Goal: Information Seeking & Learning: Check status

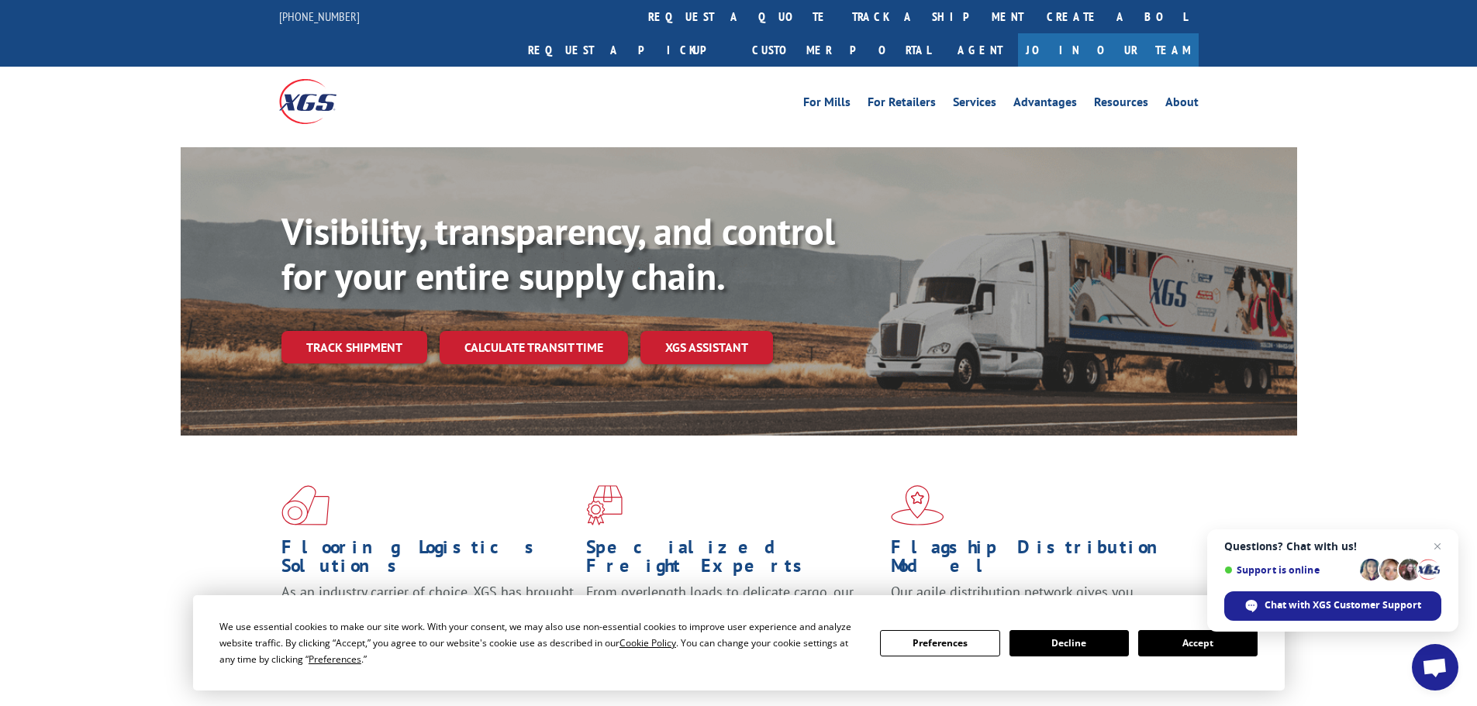
click at [841, 16] on link "track a shipment" at bounding box center [938, 16] width 195 height 33
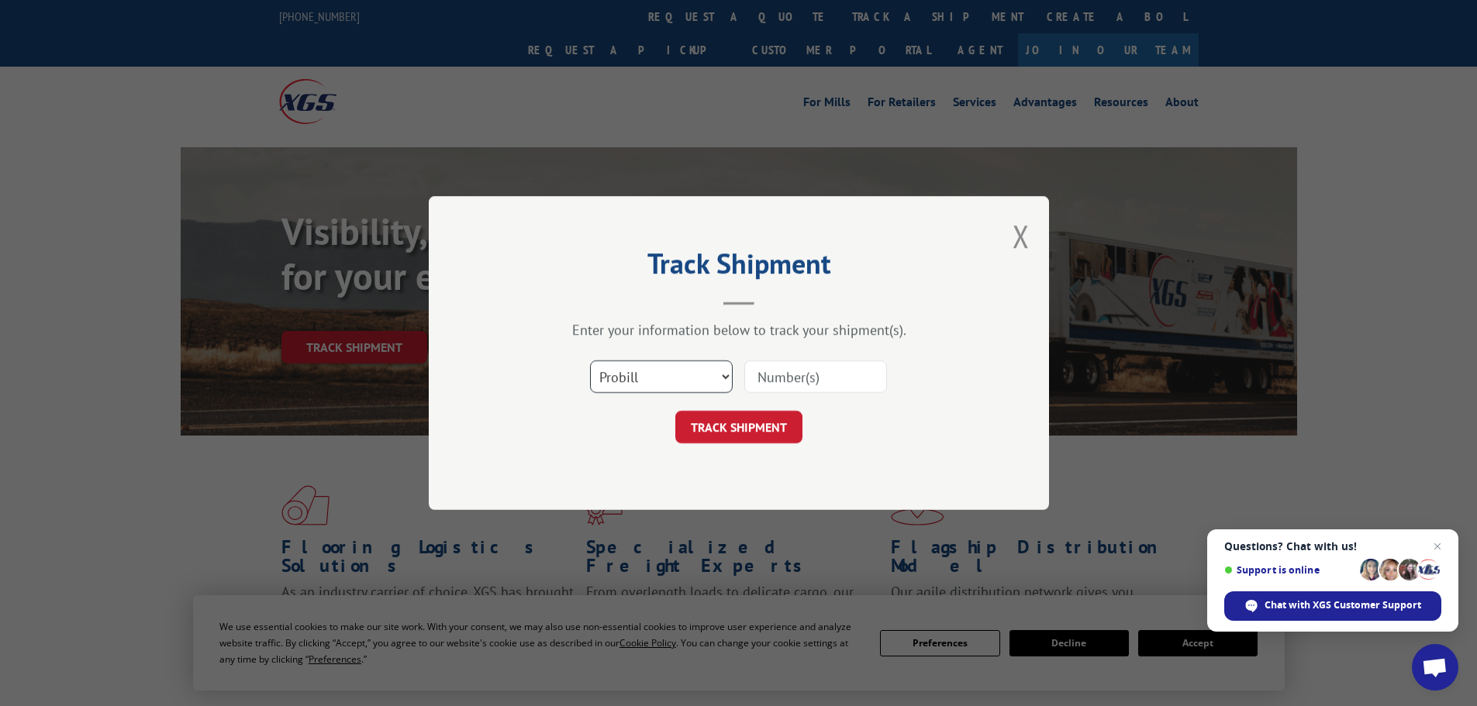
click at [636, 376] on select "Select category... Probill BOL PO" at bounding box center [661, 377] width 143 height 33
select select "po"
click at [590, 361] on select "Select category... Probill BOL PO" at bounding box center [661, 377] width 143 height 33
click at [775, 375] on input at bounding box center [815, 377] width 143 height 33
paste input "64503447"
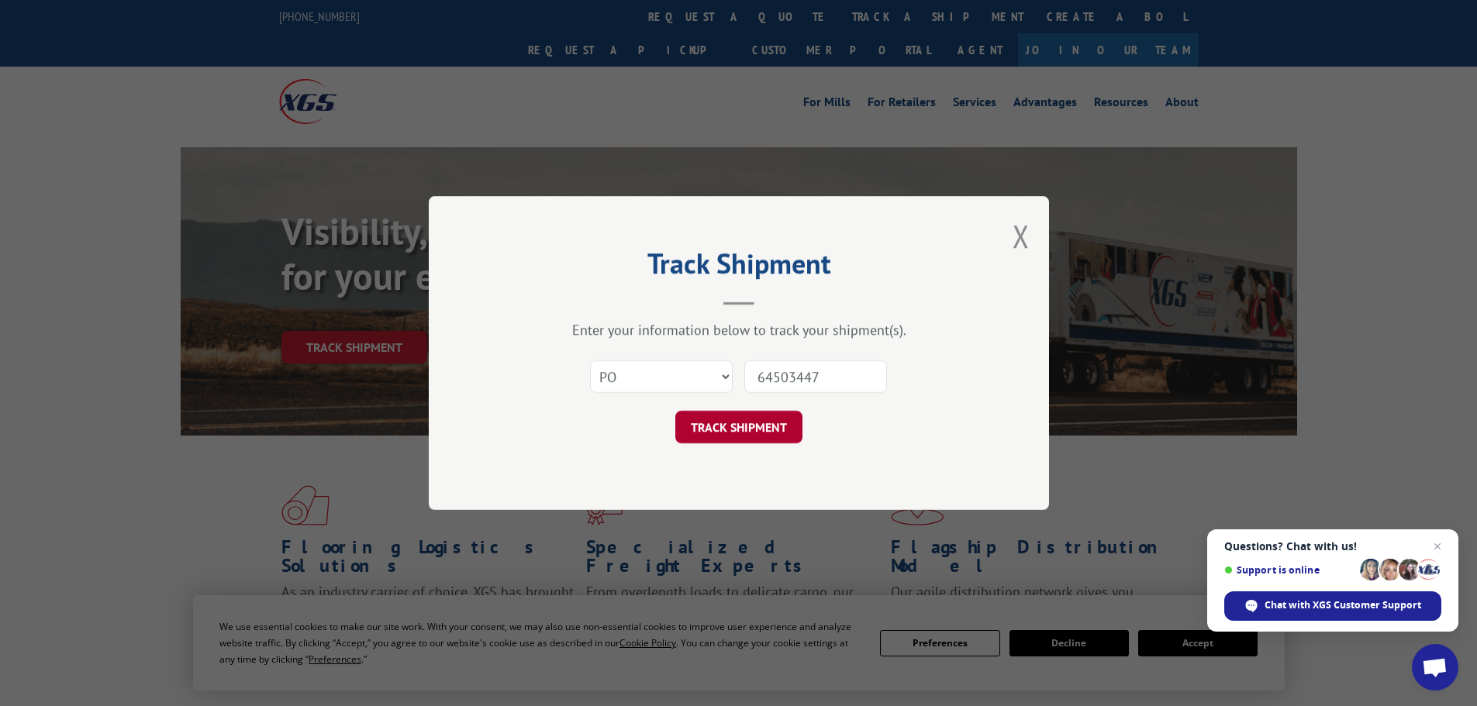
type input "64503447"
click at [721, 426] on button "TRACK SHIPMENT" at bounding box center [738, 427] width 127 height 33
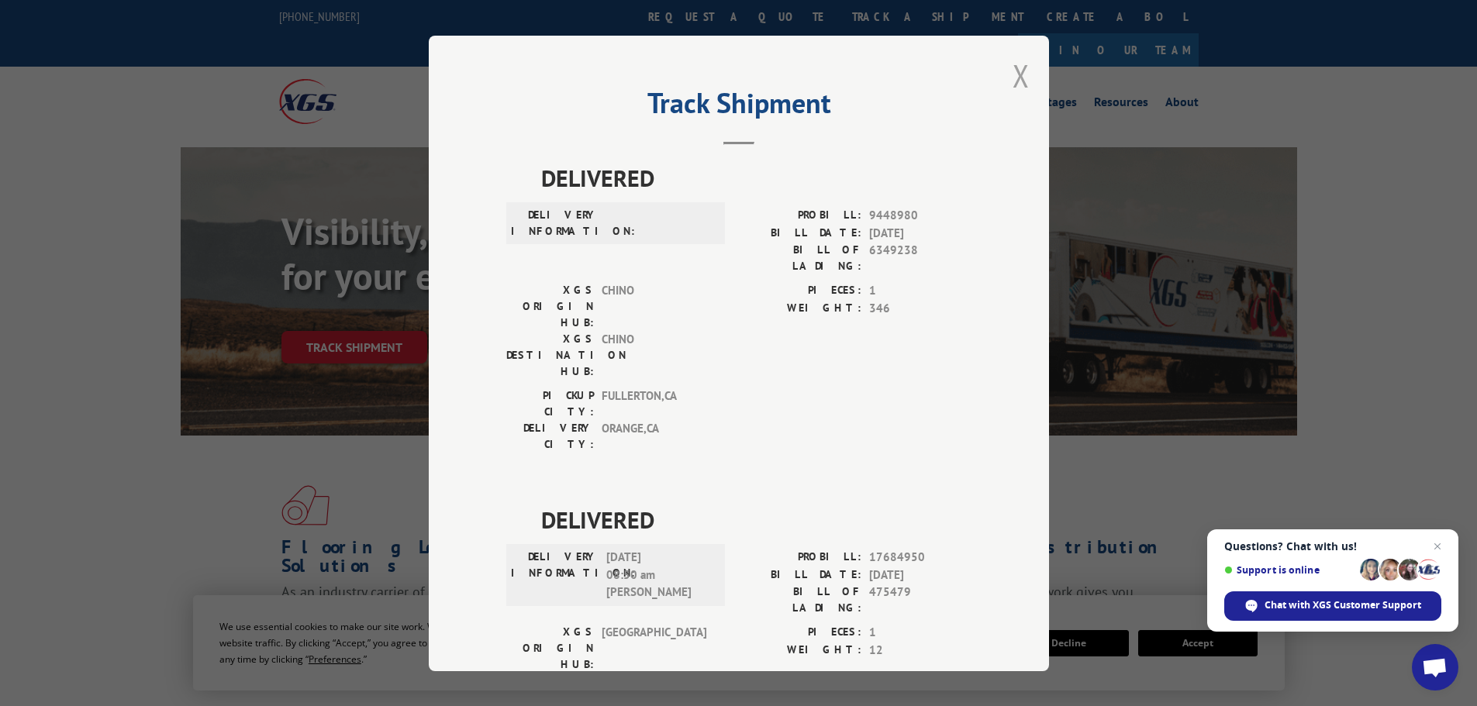
click at [1014, 74] on button "Close modal" at bounding box center [1021, 75] width 17 height 41
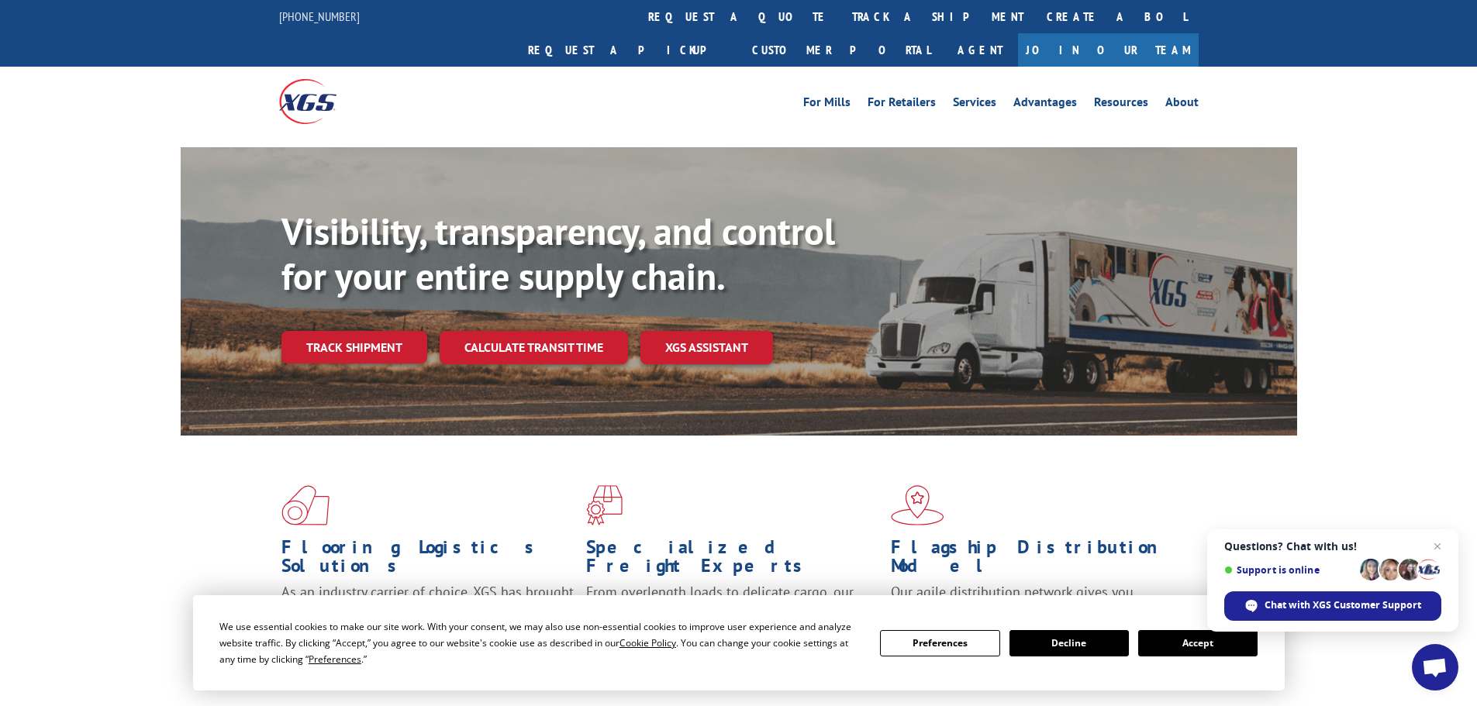
click at [841, 22] on link "track a shipment" at bounding box center [938, 16] width 195 height 33
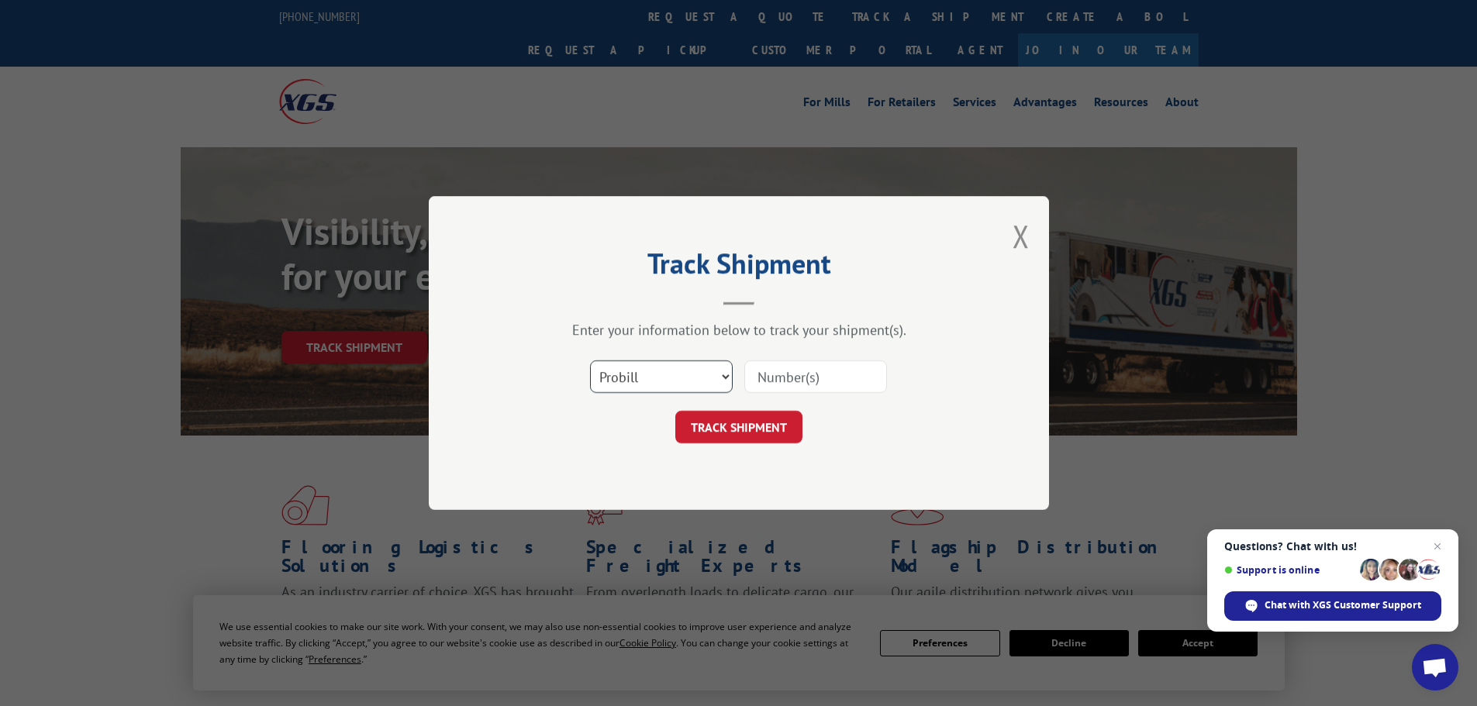
click at [607, 365] on select "Select category... Probill BOL PO" at bounding box center [661, 377] width 143 height 33
select select "po"
click at [590, 361] on select "Select category... Probill BOL PO" at bounding box center [661, 377] width 143 height 33
click at [763, 370] on input at bounding box center [815, 377] width 143 height 33
paste input "64503447"
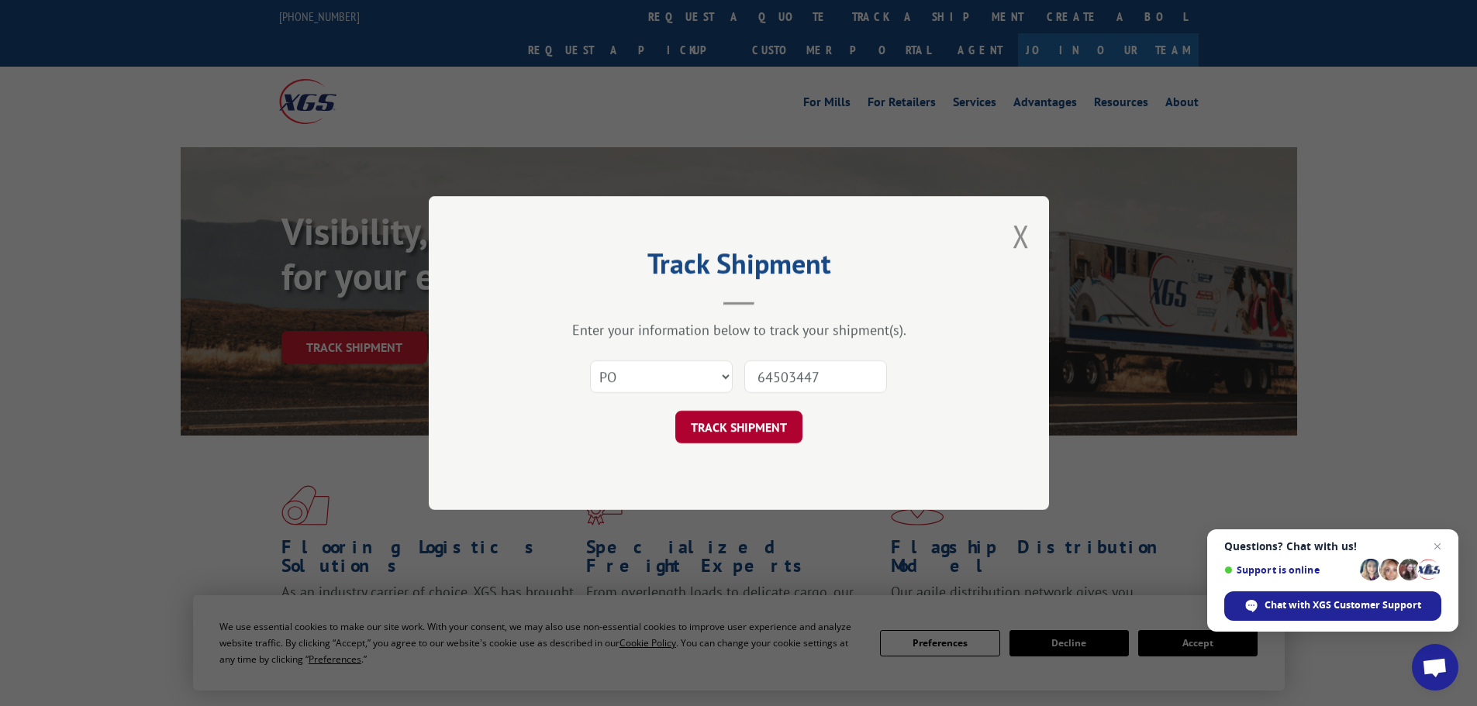
type input "64503447"
click at [735, 423] on button "TRACK SHIPMENT" at bounding box center [738, 427] width 127 height 33
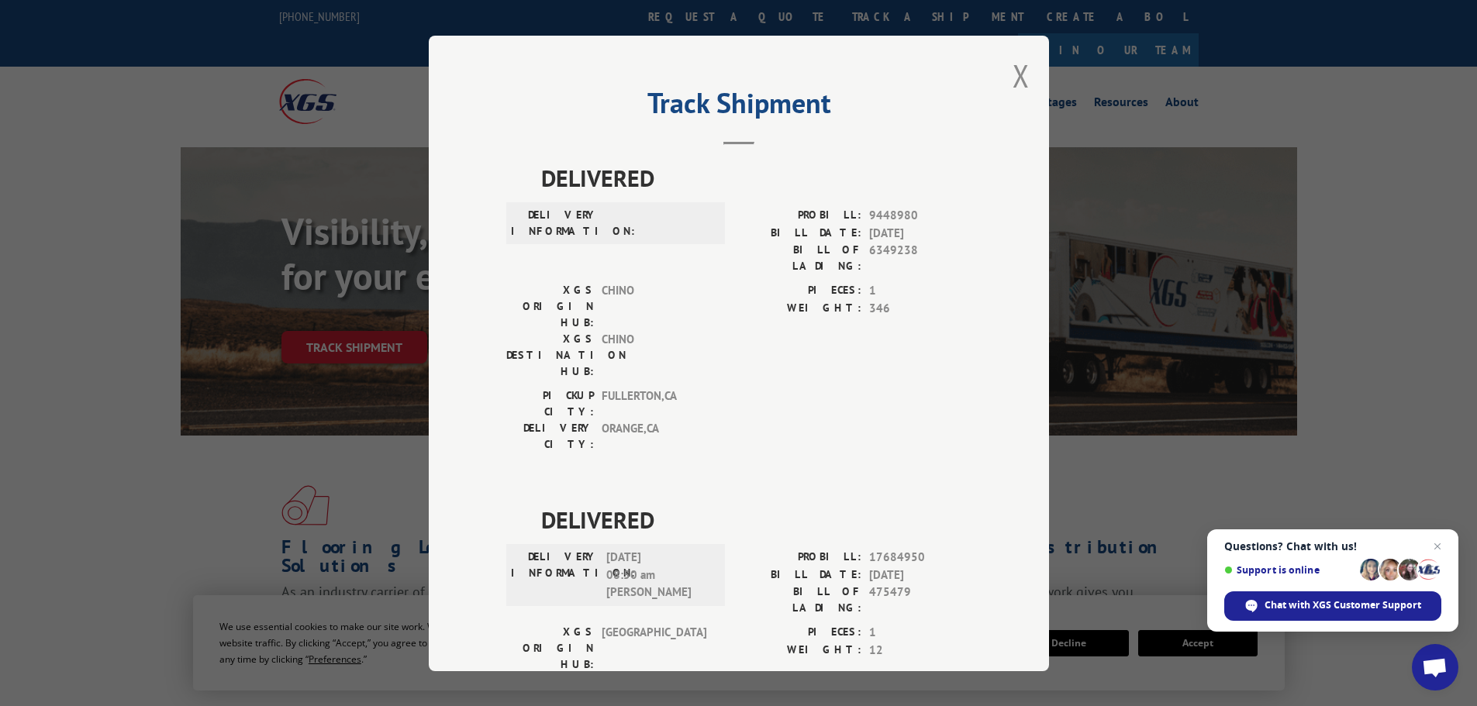
click at [1028, 60] on div "Track Shipment DELIVERED DELIVERY INFORMATION: PROBILL: 9448980 BILL DATE: [DAT…" at bounding box center [739, 354] width 620 height 636
click at [1022, 73] on button "Close modal" at bounding box center [1021, 75] width 17 height 41
